Goal: Task Accomplishment & Management: Manage account settings

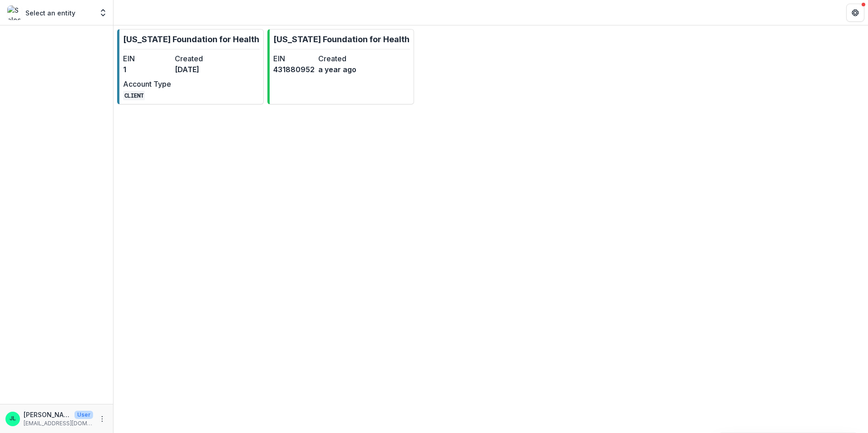
click at [71, 17] on p "Select an entity" at bounding box center [50, 13] width 50 height 10
click at [53, 16] on p "Select an entity" at bounding box center [50, 13] width 50 height 10
click at [112, 12] on div "Select an entity Foundations [US_STATE] Foundation for Health Nonprofits [US_ST…" at bounding box center [56, 14] width 113 height 21
click at [104, 11] on icon "Open entity switcher" at bounding box center [103, 12] width 9 height 9
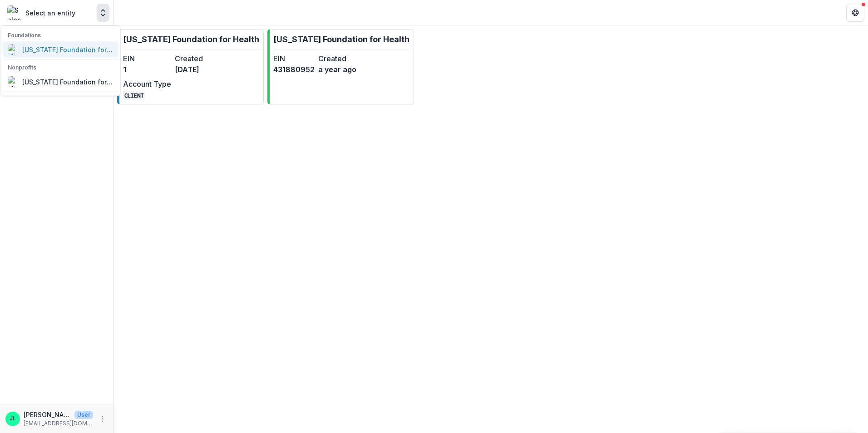
click at [77, 50] on div "[US_STATE] Foundation for Health" at bounding box center [67, 50] width 91 height 10
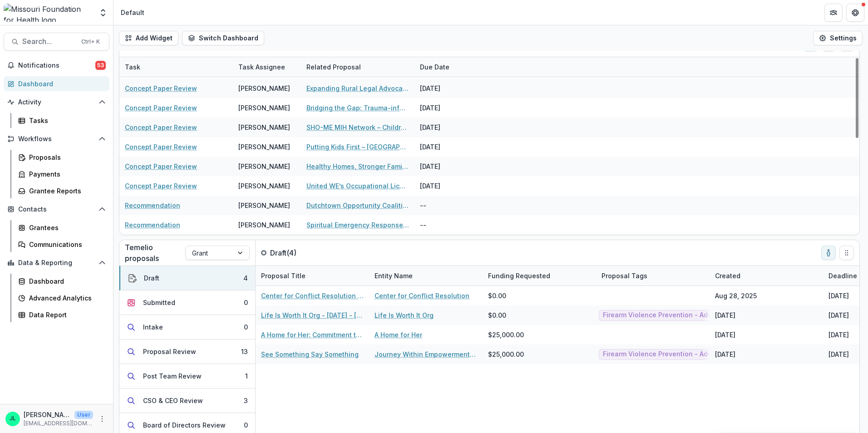
scroll to position [31, 0]
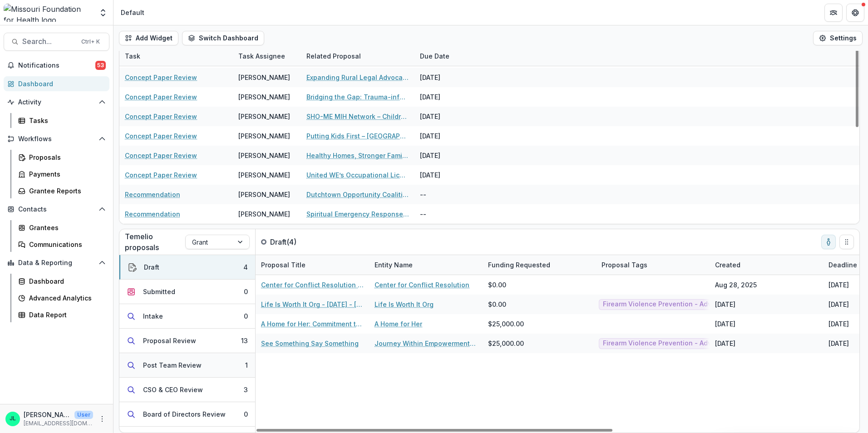
click at [213, 367] on button "Post Team Review 1" at bounding box center [187, 365] width 136 height 25
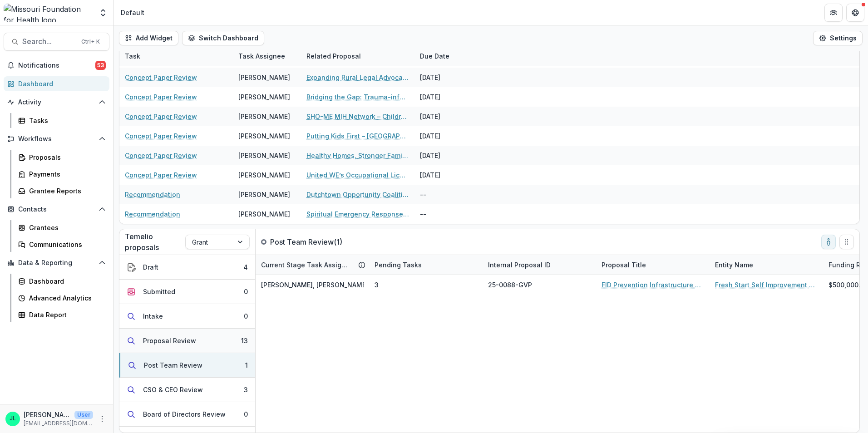
click at [207, 343] on button "Proposal Review 13" at bounding box center [187, 341] width 136 height 25
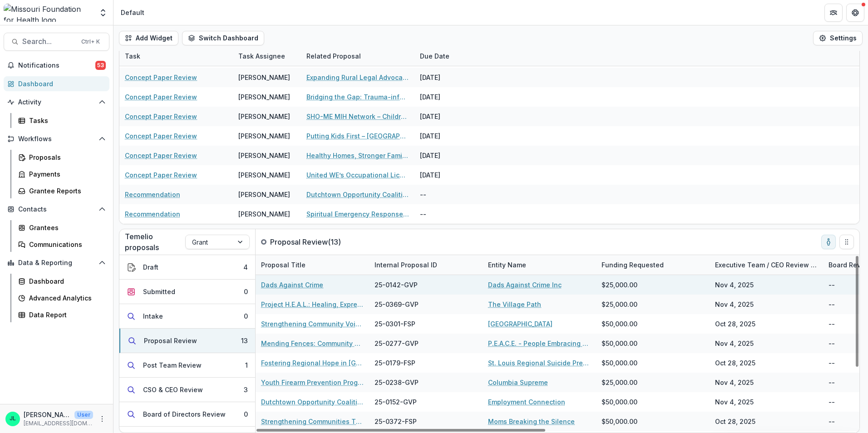
click at [280, 287] on link "Dads Against Crime" at bounding box center [292, 285] width 62 height 10
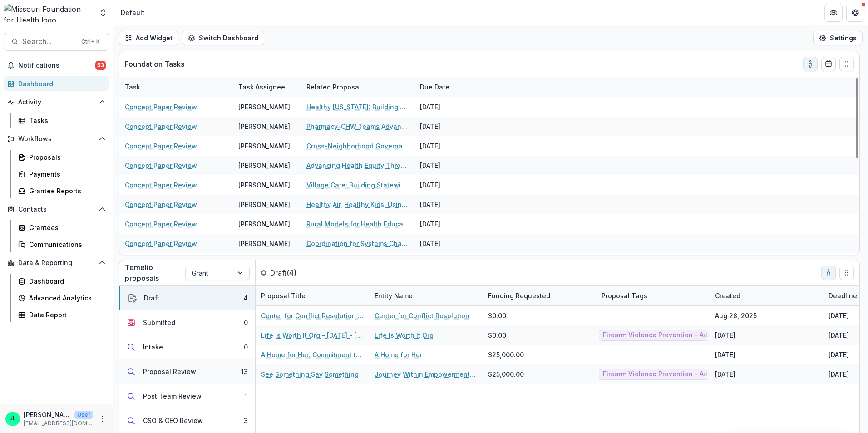
click at [189, 372] on div "Proposal Review" at bounding box center [169, 372] width 53 height 10
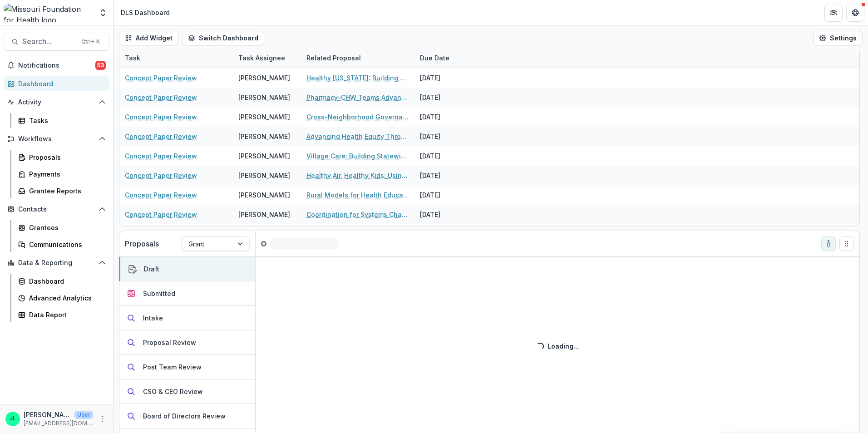
scroll to position [45, 0]
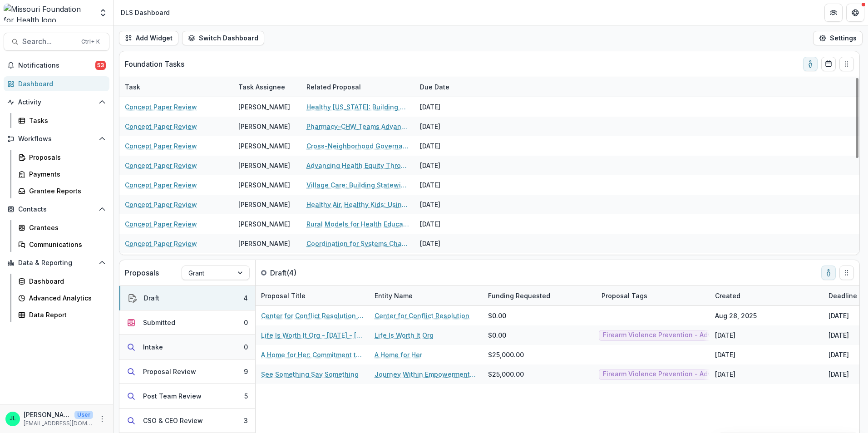
scroll to position [45, 0]
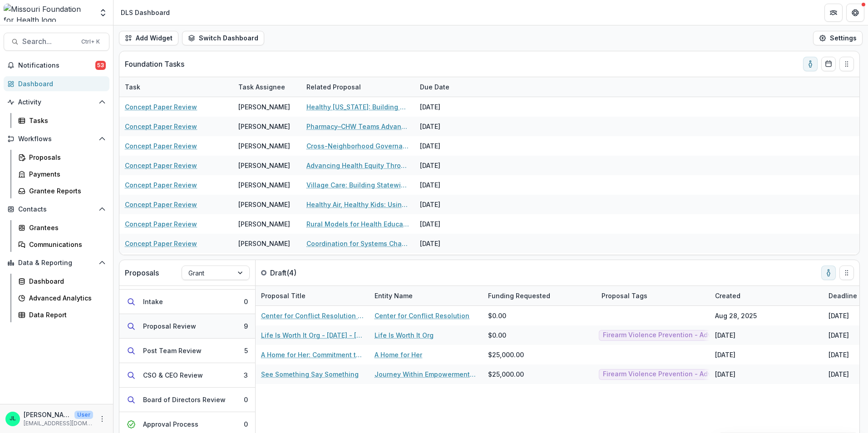
click at [203, 332] on button "Proposal Review 9" at bounding box center [187, 326] width 136 height 25
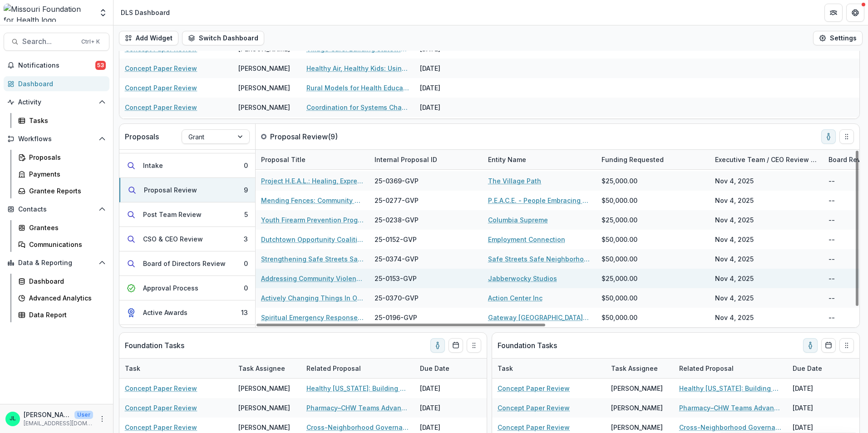
scroll to position [0, 0]
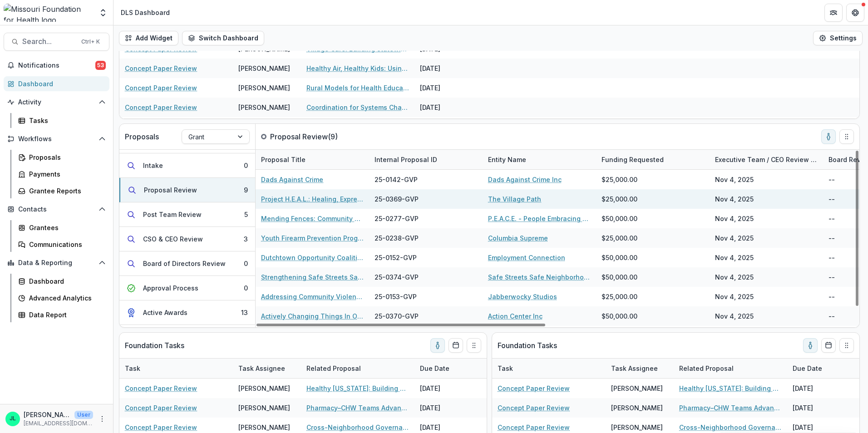
click at [328, 197] on link "Project H.E.A.L.: Healing, Expression, Affirmation, Liberation" at bounding box center [312, 199] width 103 height 10
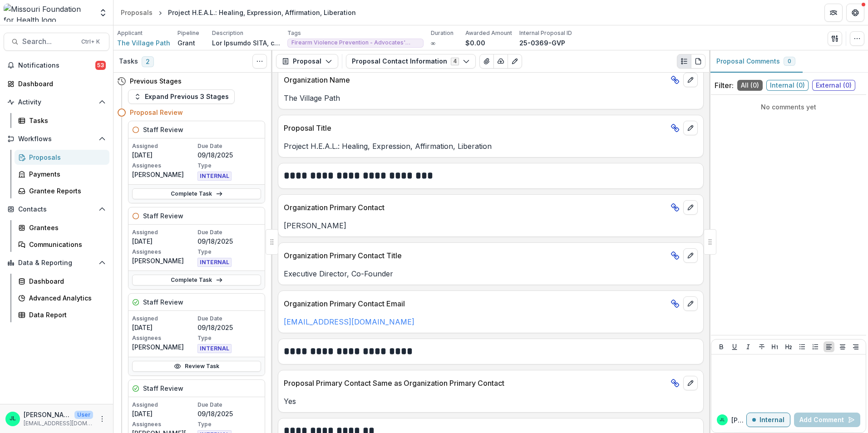
scroll to position [136, 0]
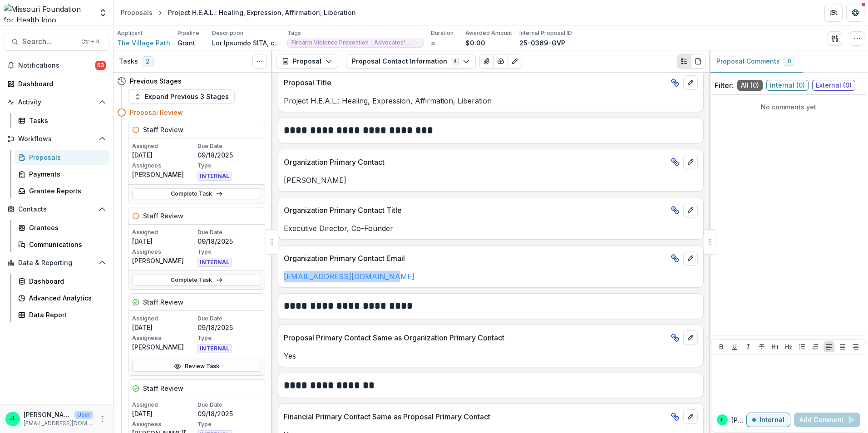
drag, startPoint x: 400, startPoint y: 281, endPoint x: 278, endPoint y: 282, distance: 122.2
click at [278, 282] on div "Organization Primary Contact Email [EMAIL_ADDRESS][DOMAIN_NAME]" at bounding box center [491, 266] width 426 height 43
drag, startPoint x: 278, startPoint y: 282, endPoint x: 343, endPoint y: 277, distance: 65.6
copy link "[EMAIL_ADDRESS][DOMAIN_NAME]"
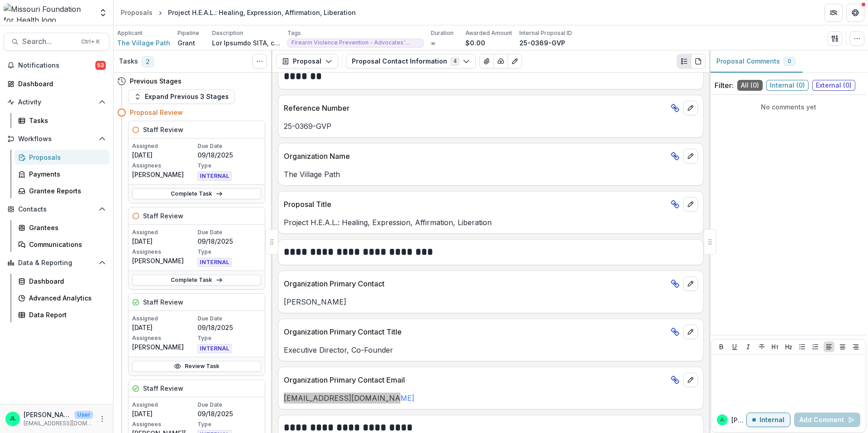
scroll to position [0, 0]
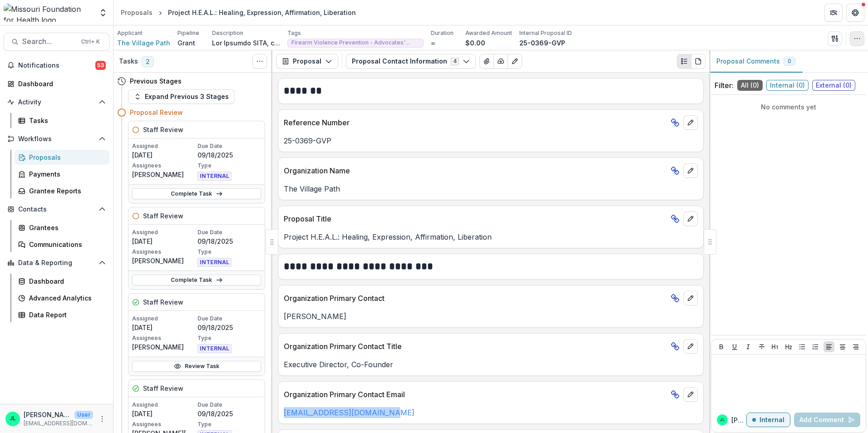
click at [855, 44] on button "button" at bounding box center [857, 38] width 15 height 15
click at [840, 35] on button "button" at bounding box center [835, 38] width 15 height 15
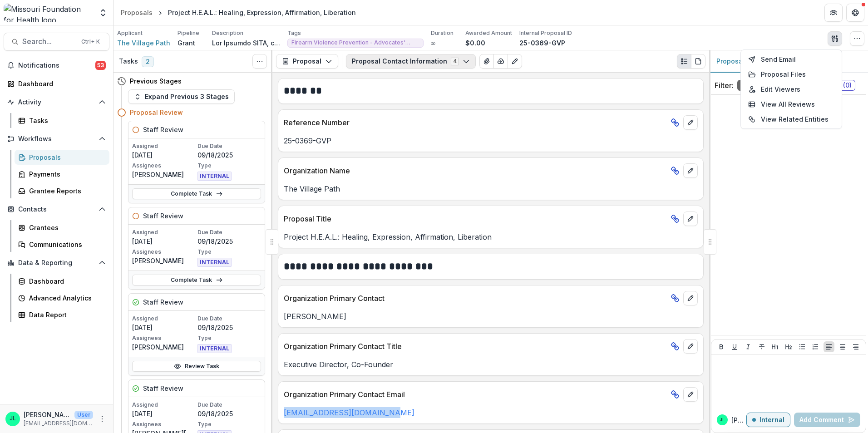
click at [404, 65] on button "Proposal Contact Information 4" at bounding box center [411, 61] width 130 height 15
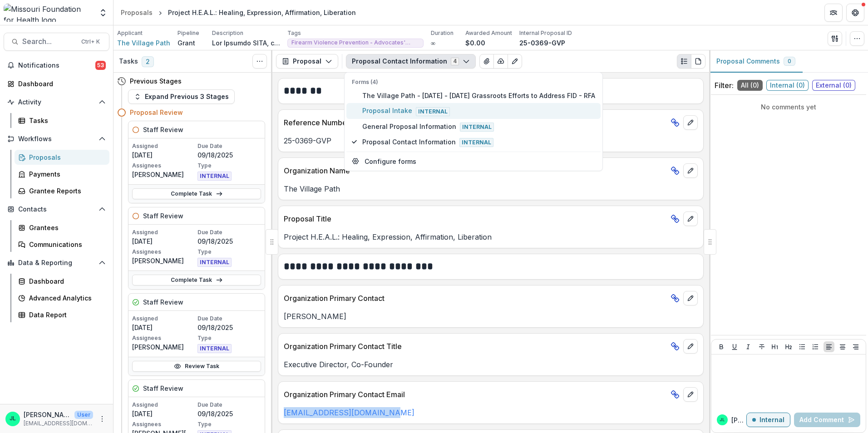
click at [410, 109] on span "Proposal Intake Internal" at bounding box center [478, 111] width 233 height 10
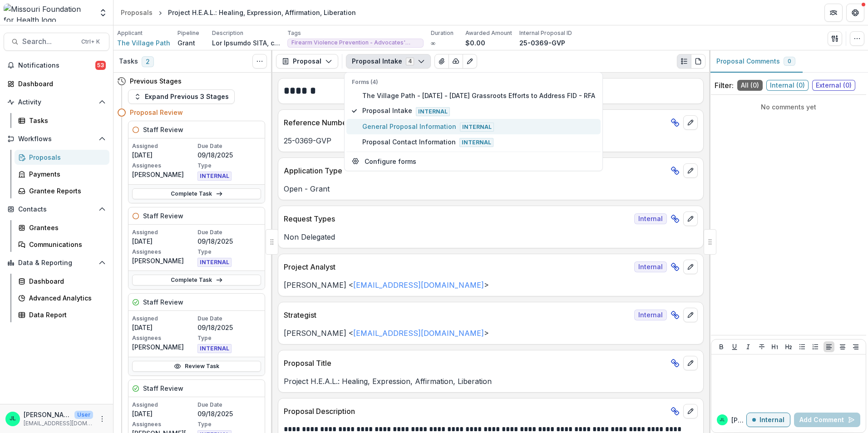
click at [407, 124] on span "General Proposal Information Internal" at bounding box center [478, 127] width 233 height 10
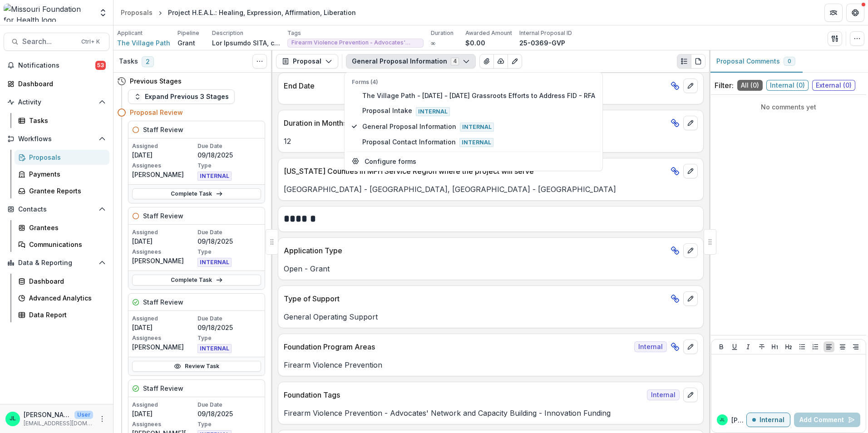
scroll to position [772, 0]
